Goal: Navigation & Orientation: Go to known website

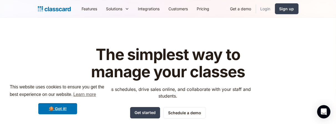
click at [262, 7] on link "Login" at bounding box center [265, 8] width 19 height 12
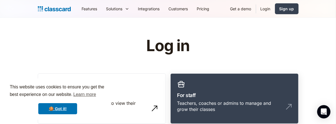
click at [197, 112] on div "Teachers, coaches or admins to manage and grow their classes" at bounding box center [234, 108] width 114 height 17
